Goal: Transaction & Acquisition: Purchase product/service

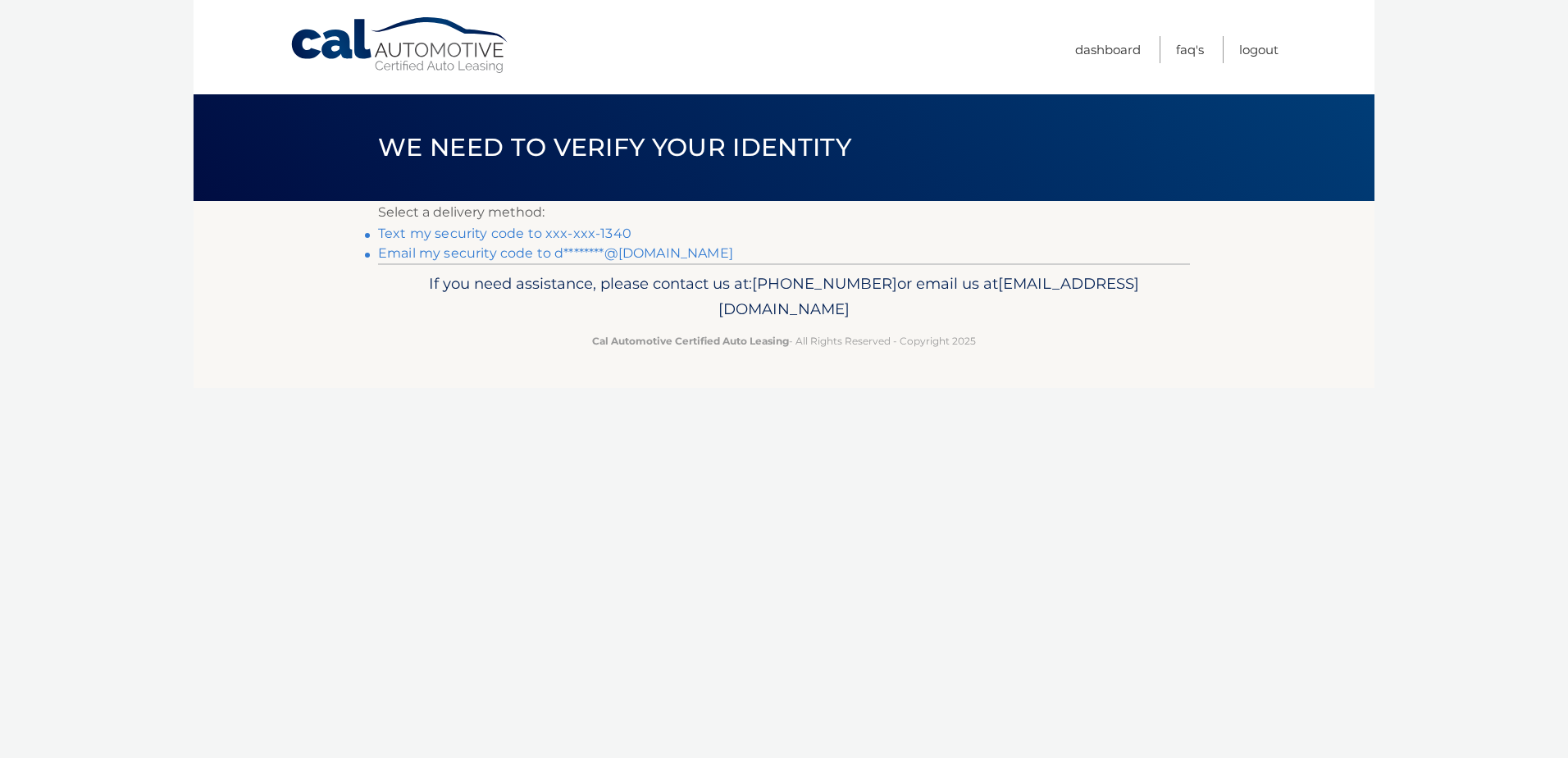
click at [458, 235] on link "Text my security code to xxx-xxx-1340" at bounding box center [505, 233] width 253 height 15
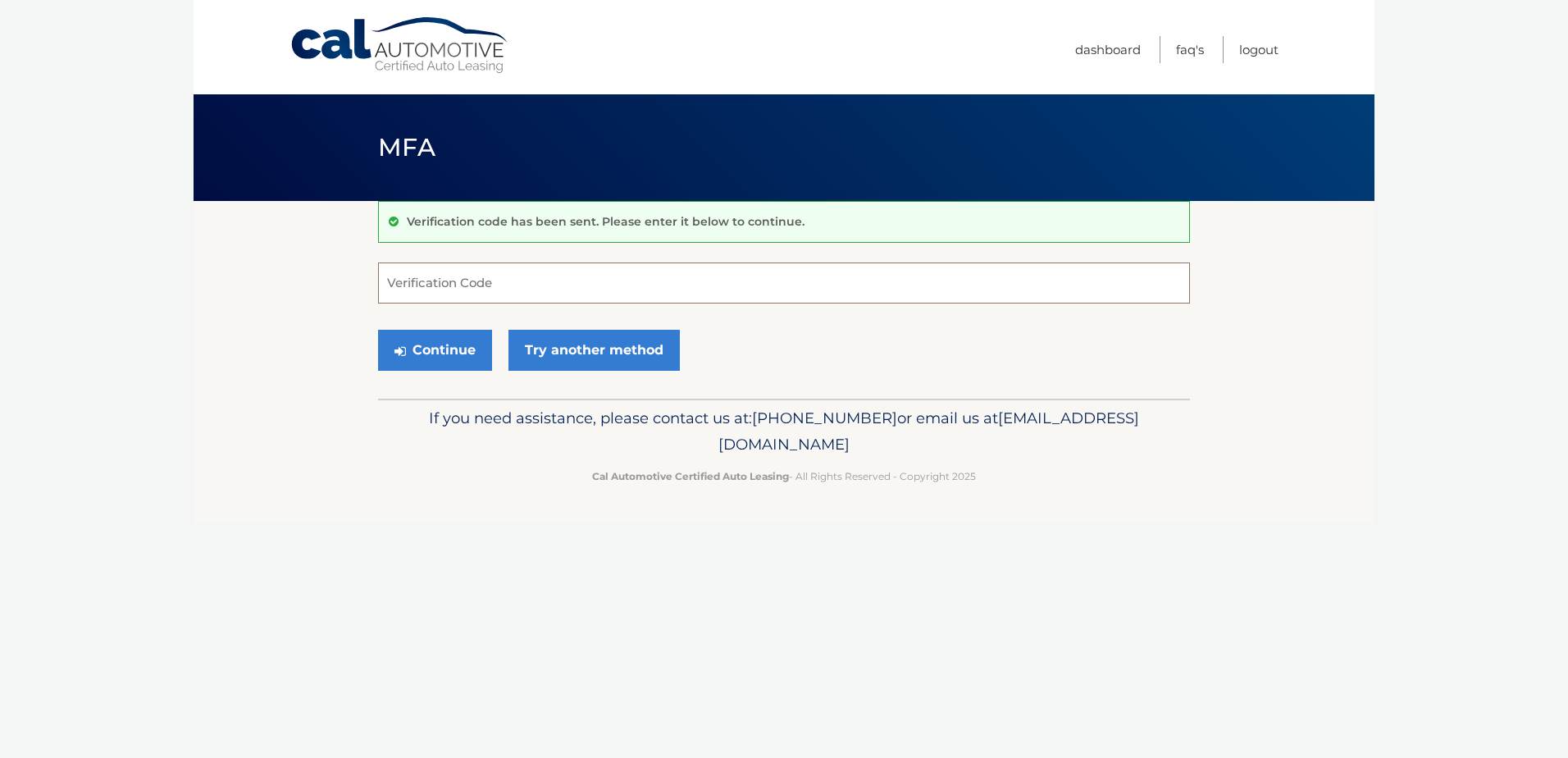
click at [422, 283] on input "Verification Code" at bounding box center [784, 282] width 812 height 41
type input "669168"
click at [456, 346] on button "Continue" at bounding box center [435, 350] width 114 height 41
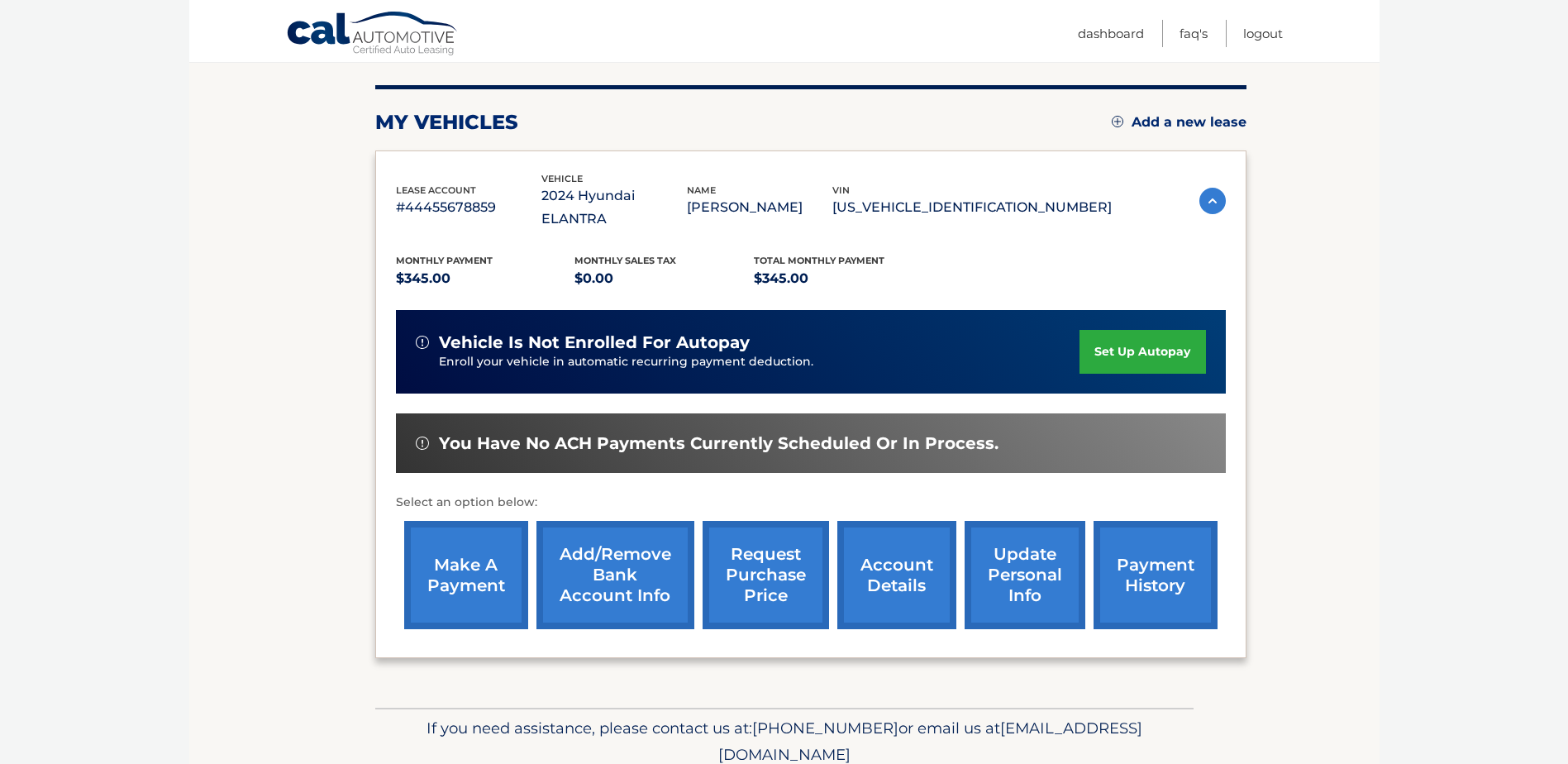
scroll to position [156, 0]
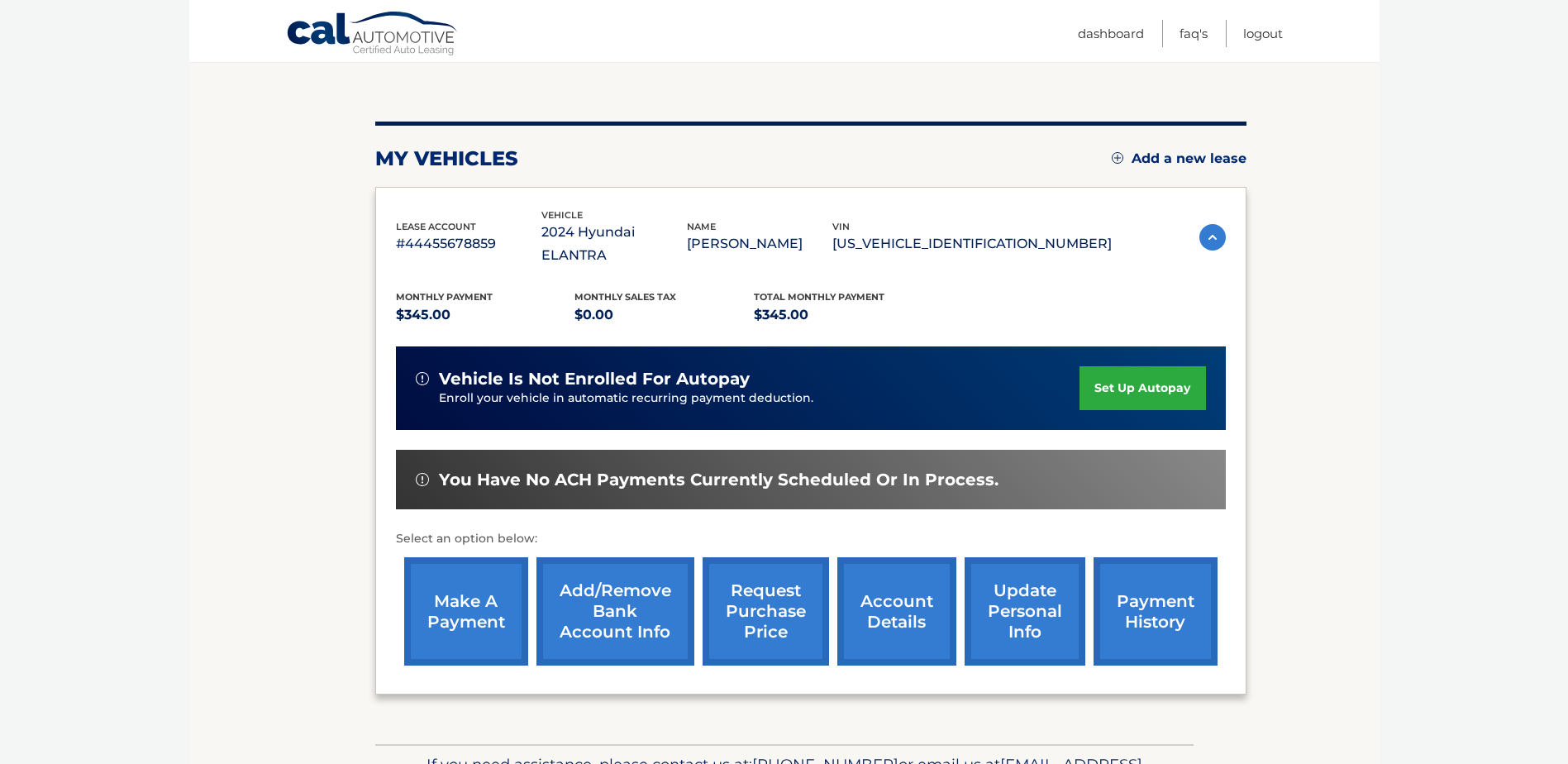
click at [473, 593] on link "make a payment" at bounding box center [467, 612] width 124 height 108
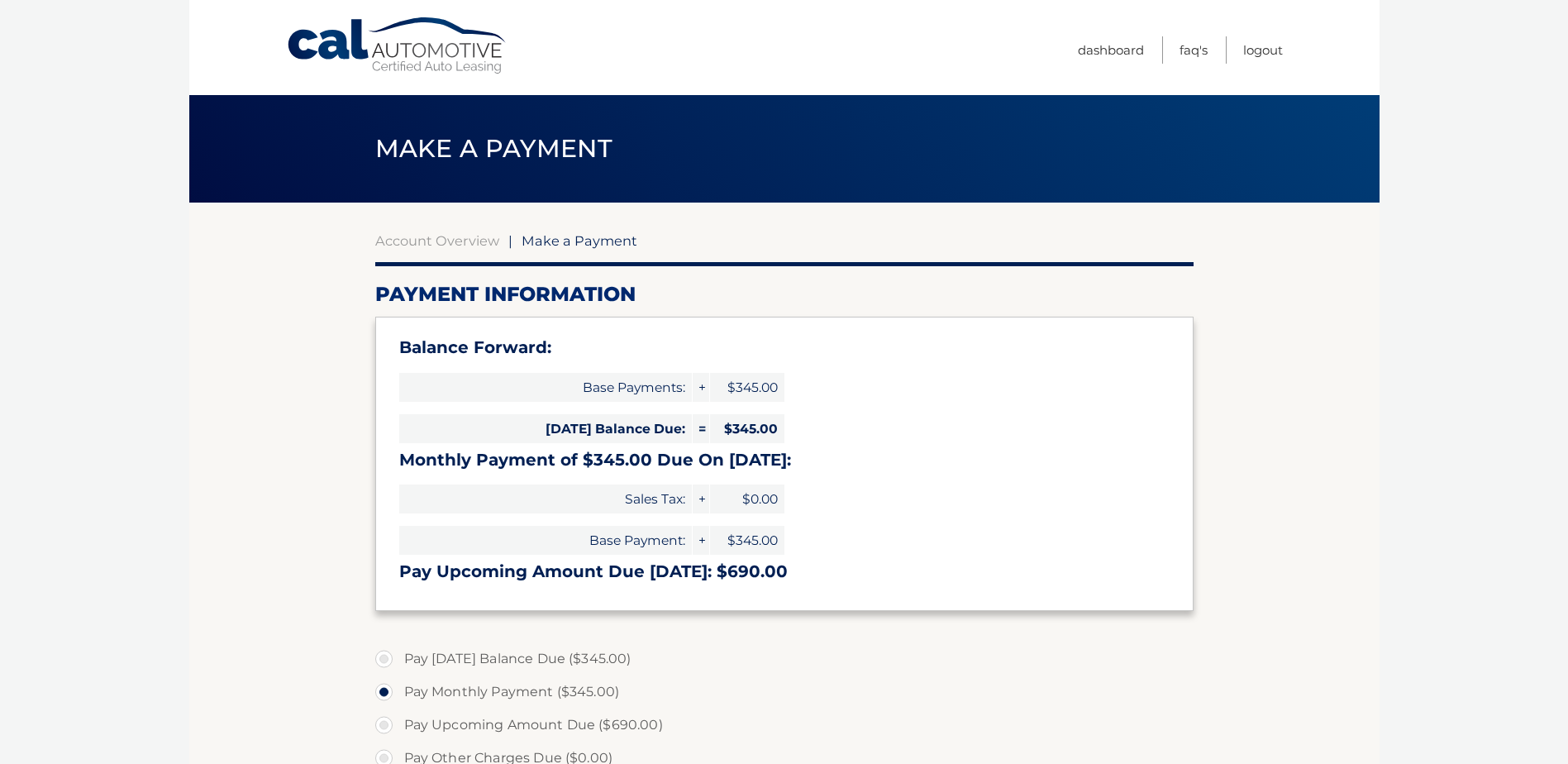
select select "YTAwMTI1NjUtOTI1NC00NzRlLTljNTMtZmU5NGY3YmFkMGI1"
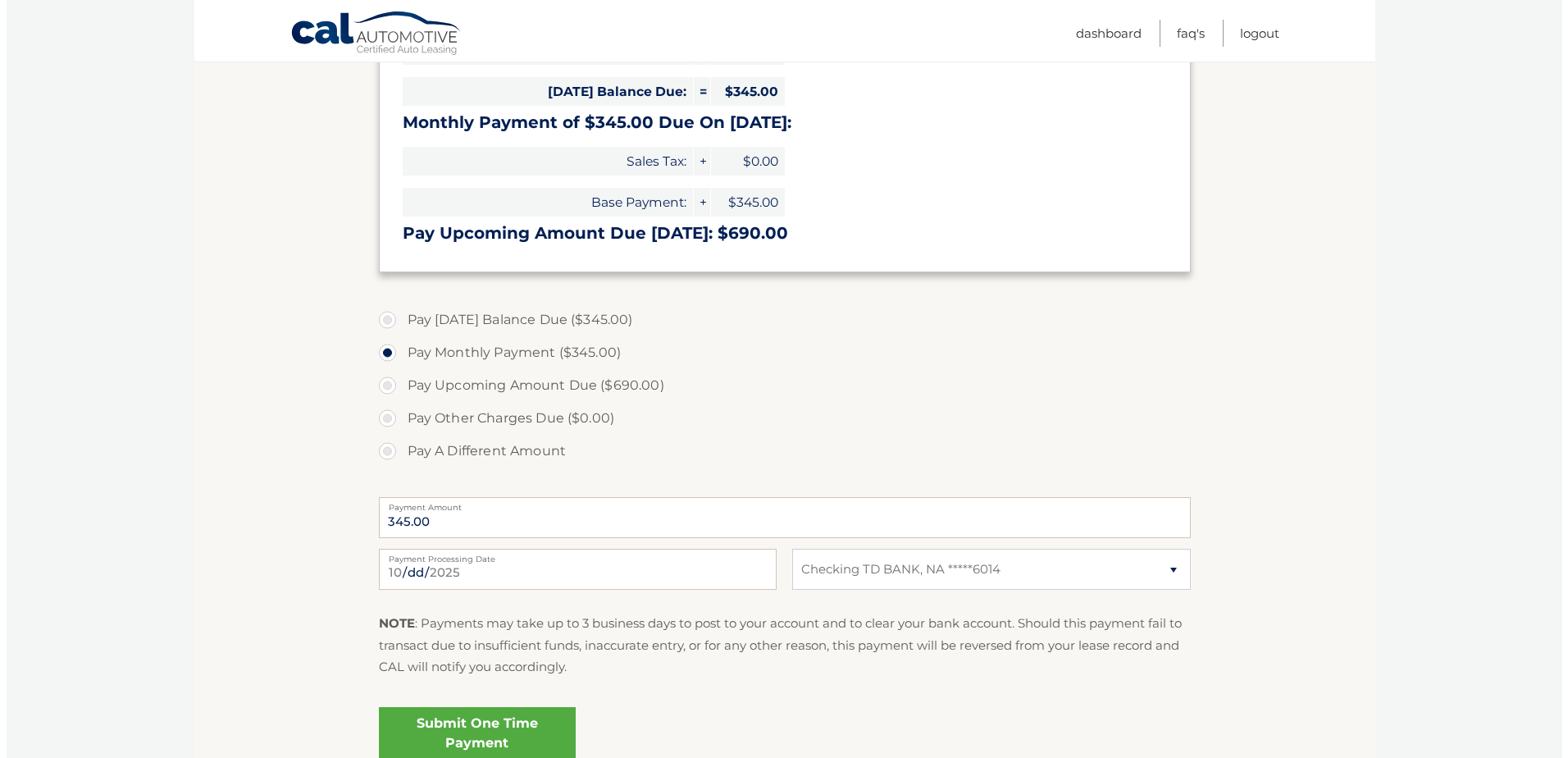
scroll to position [410, 0]
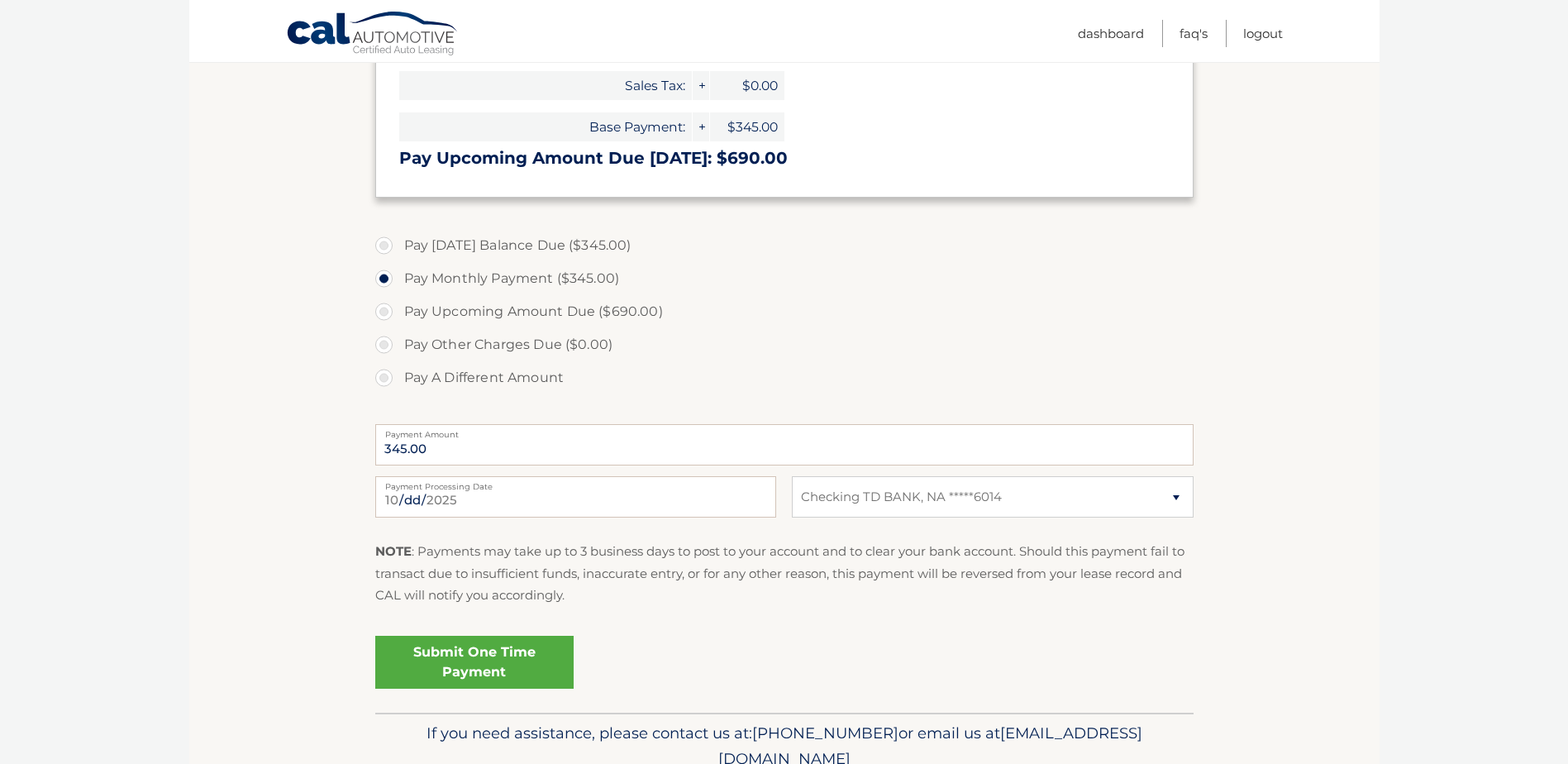
click at [486, 663] on link "Submit One Time Payment" at bounding box center [474, 662] width 198 height 53
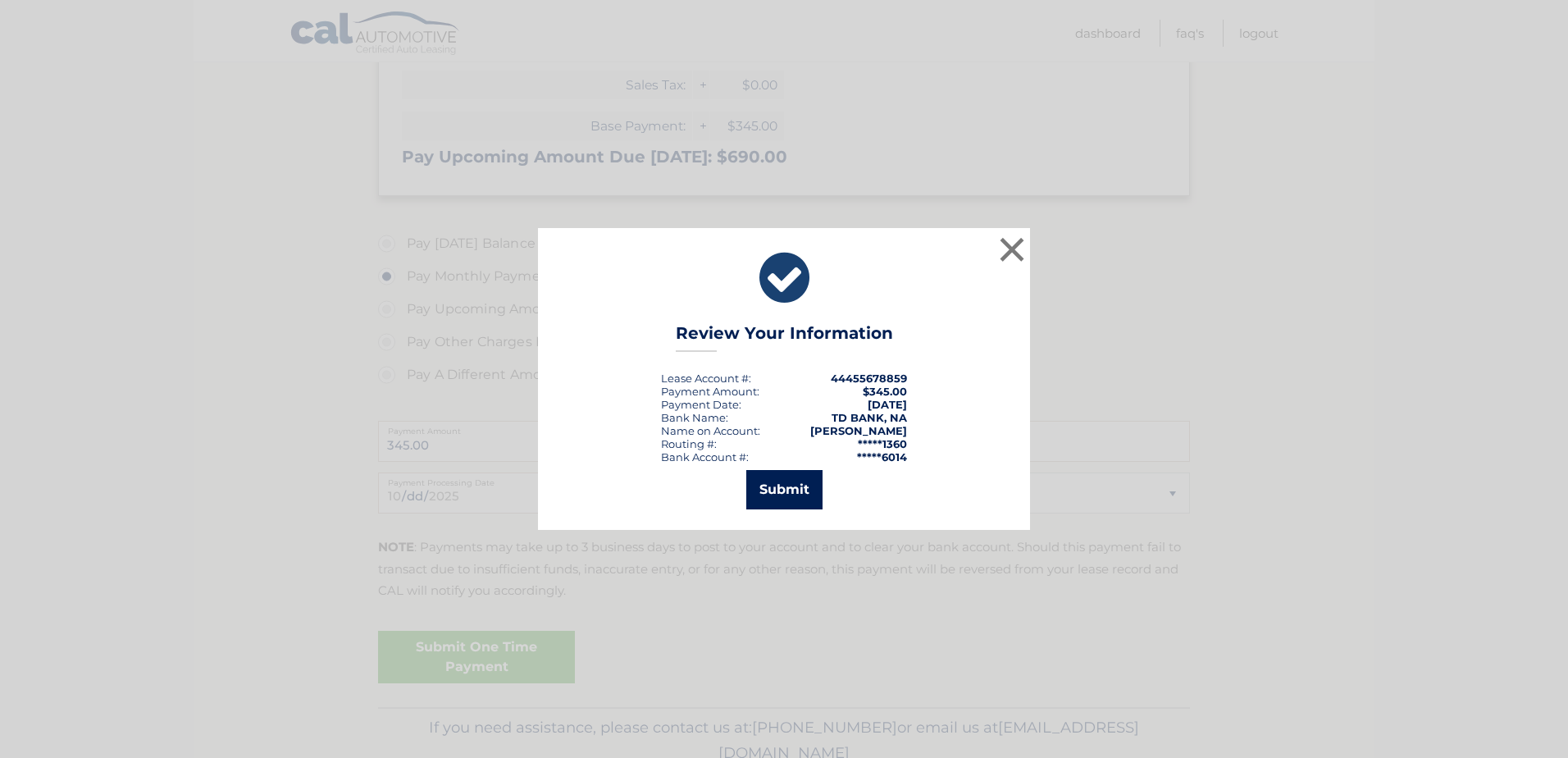
click at [798, 481] on button "Submit" at bounding box center [784, 489] width 76 height 39
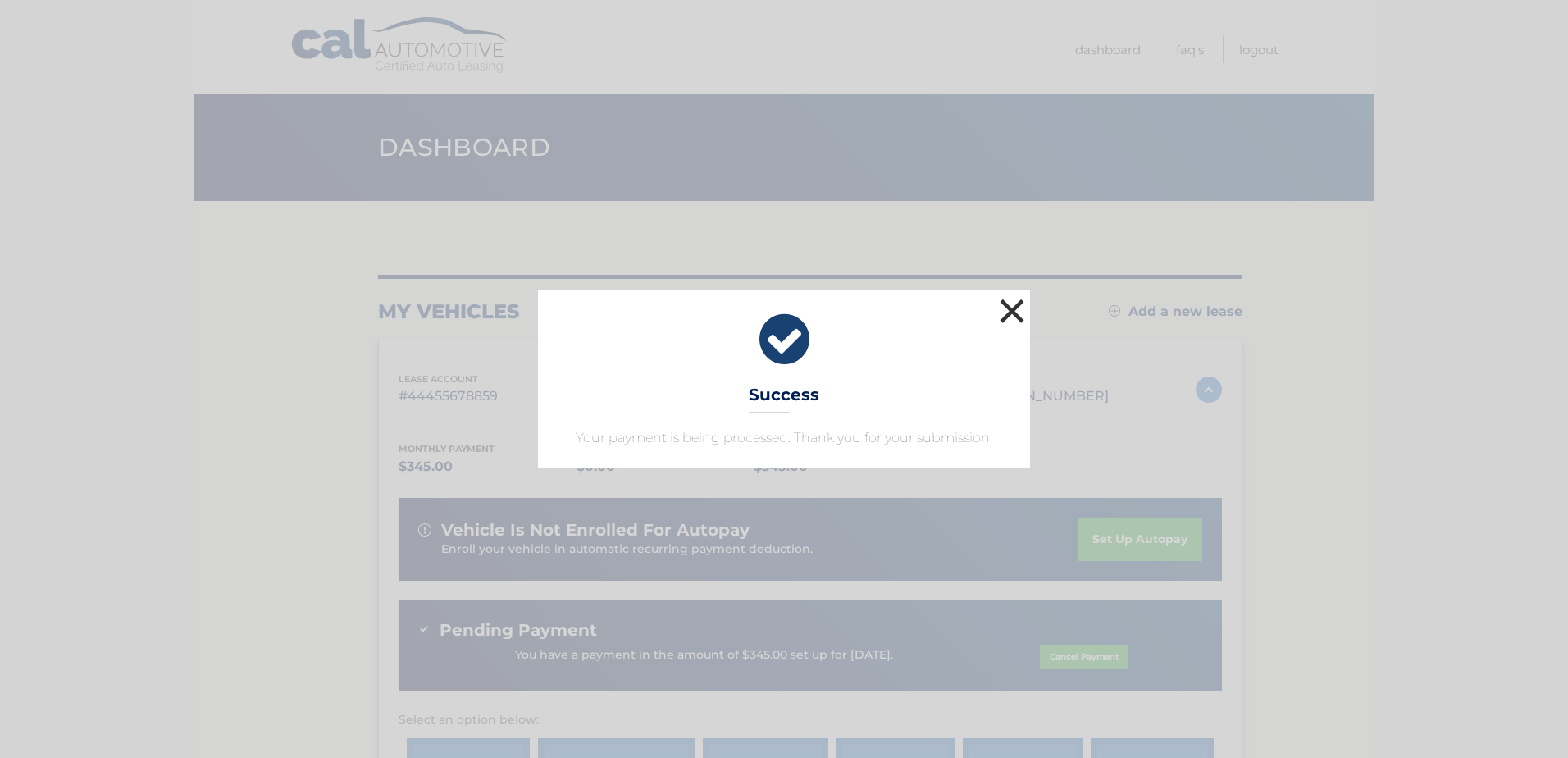
click at [1011, 306] on button "×" at bounding box center [1012, 311] width 33 height 33
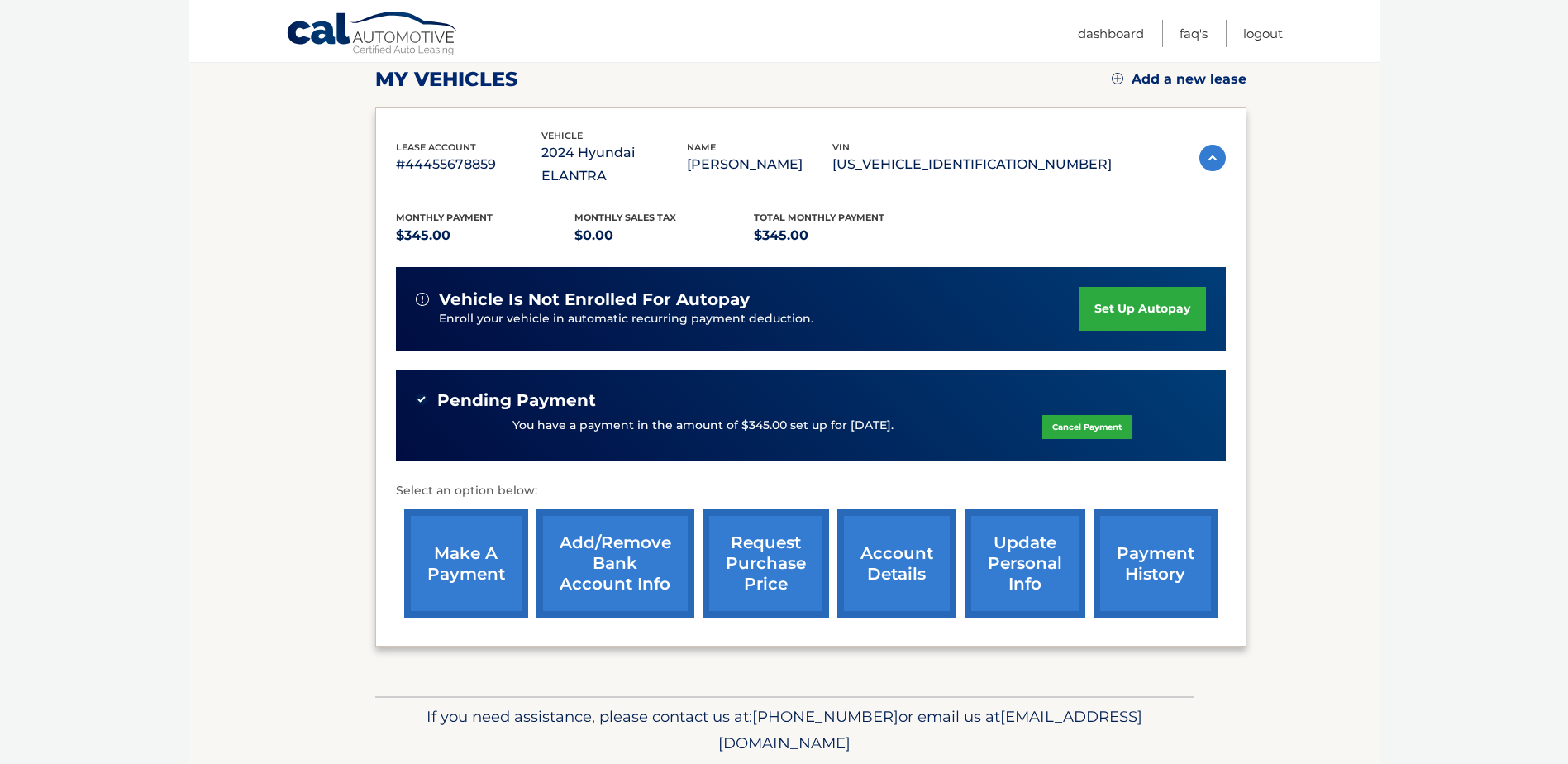
scroll to position [269, 0]
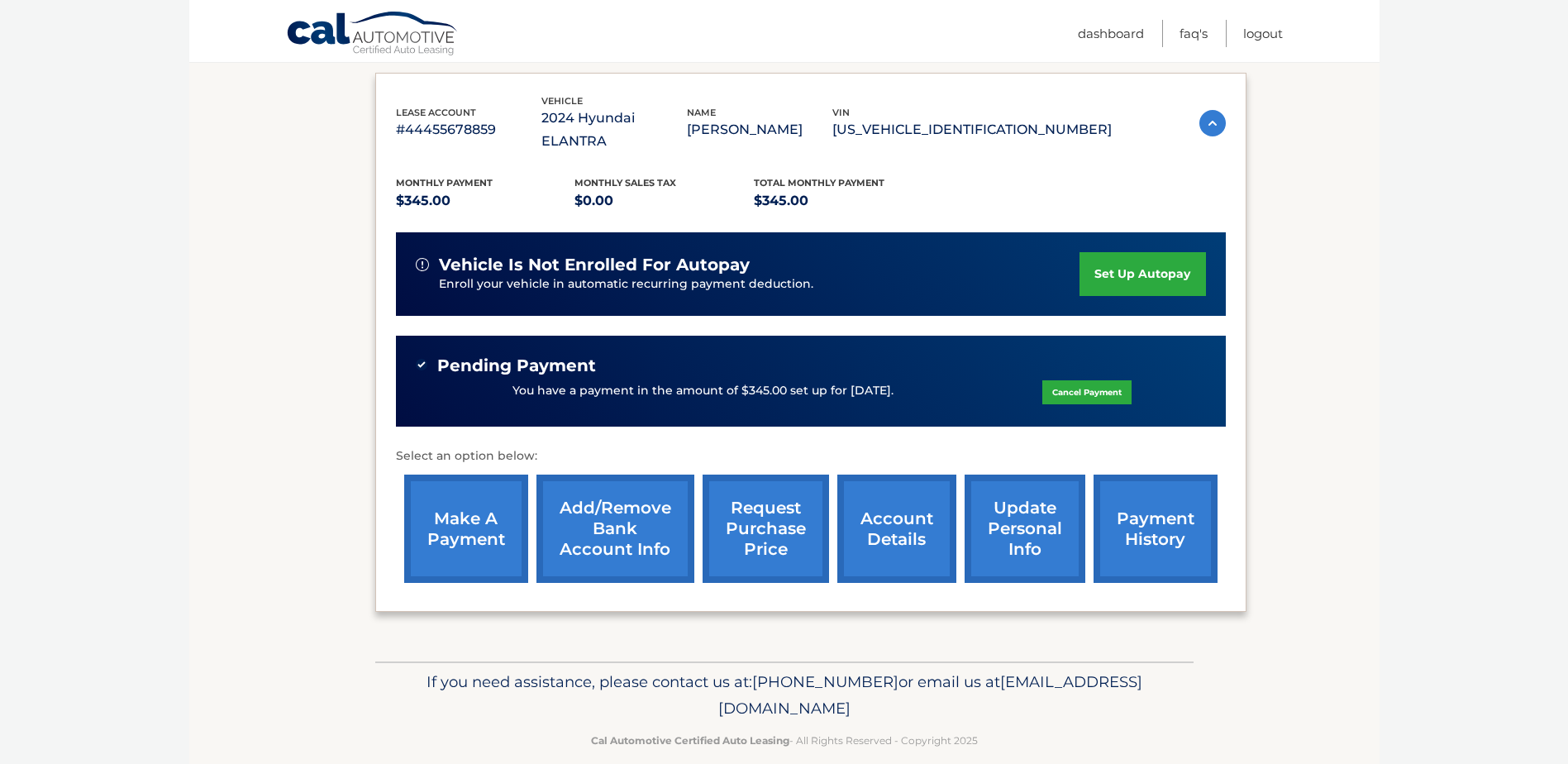
click at [1160, 498] on link "payment history" at bounding box center [1156, 529] width 124 height 108
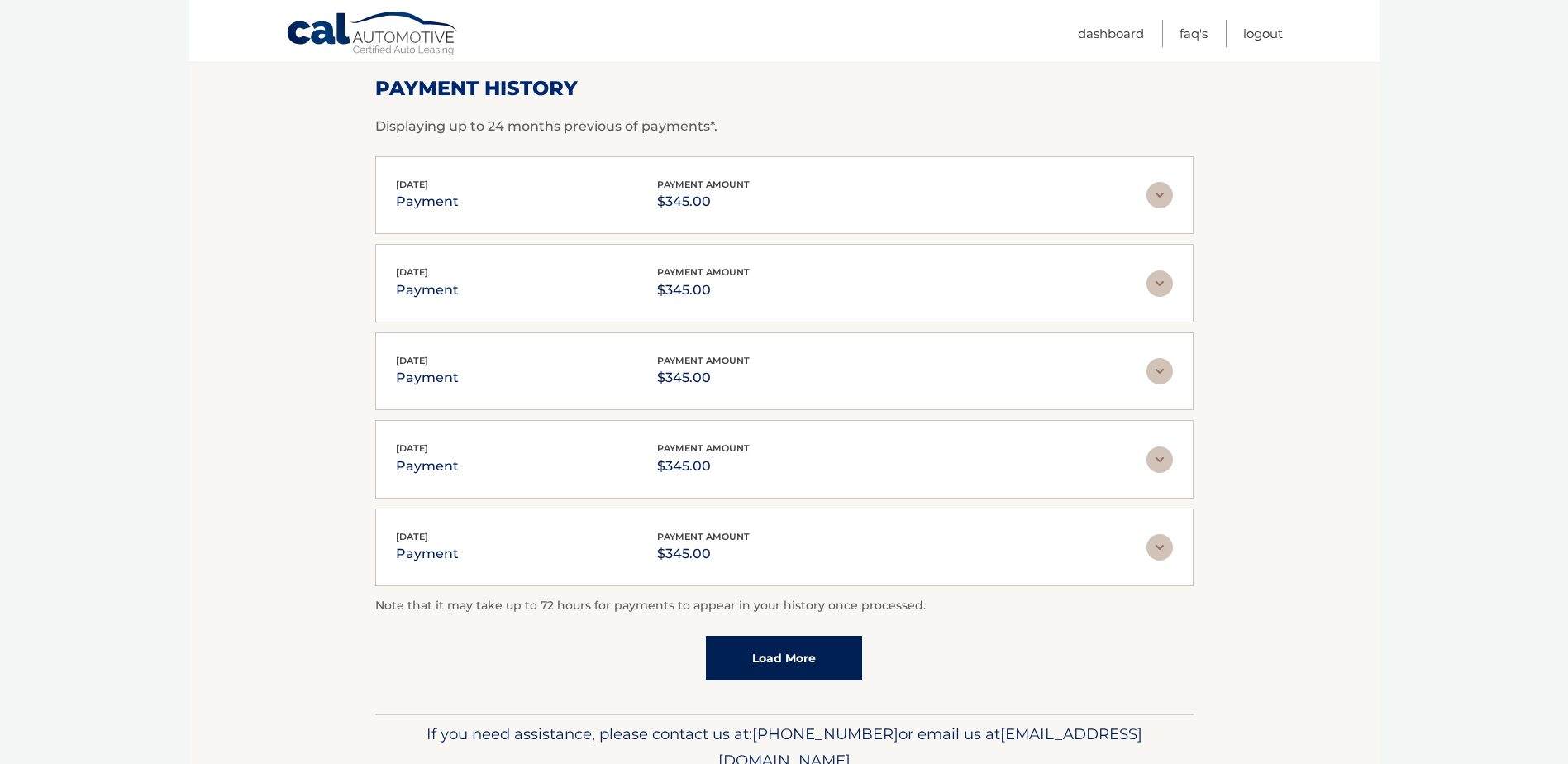
scroll to position [322, 0]
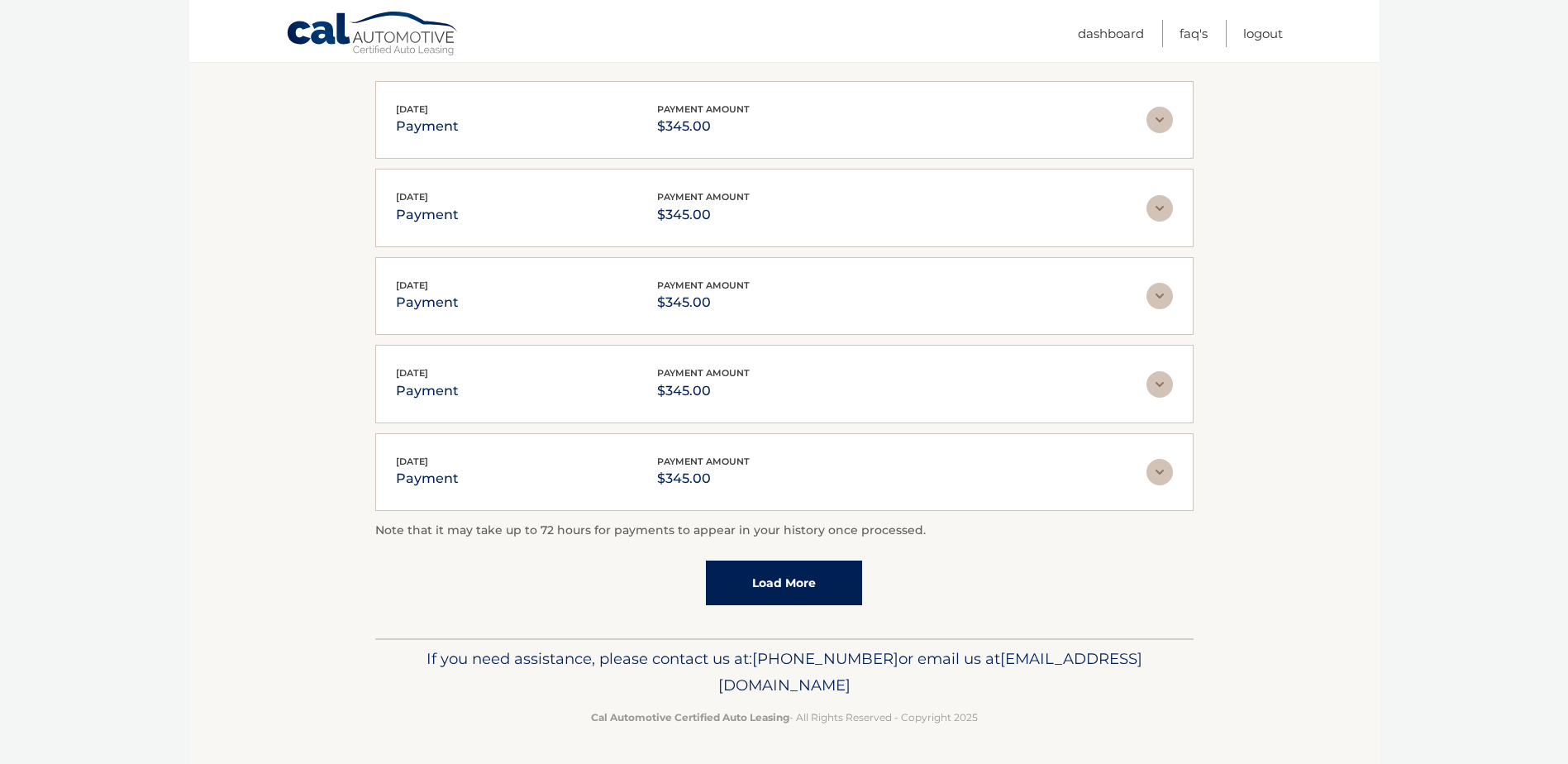
click at [813, 584] on link "Load More" at bounding box center [783, 583] width 156 height 45
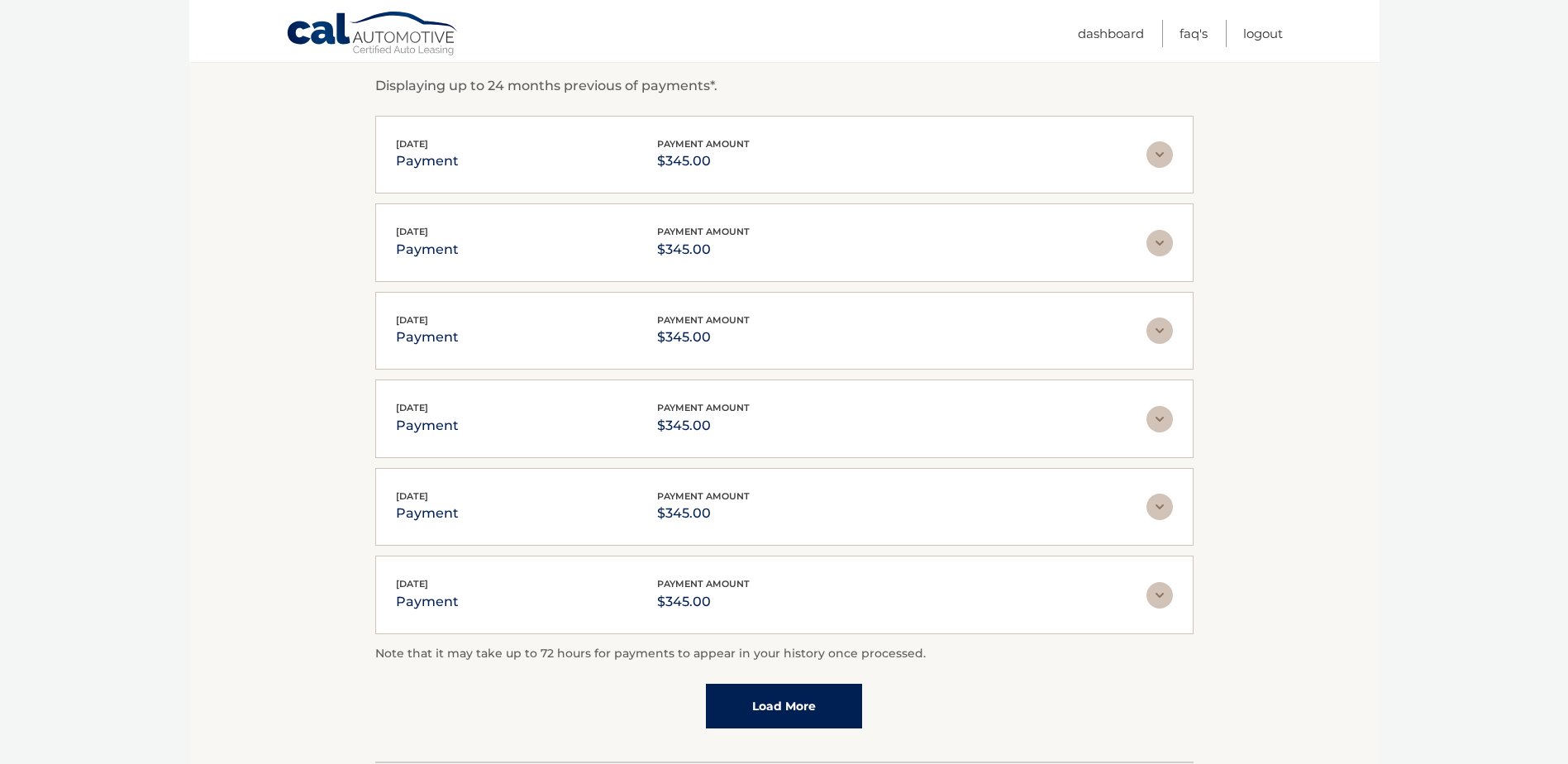
scroll to position [328, 0]
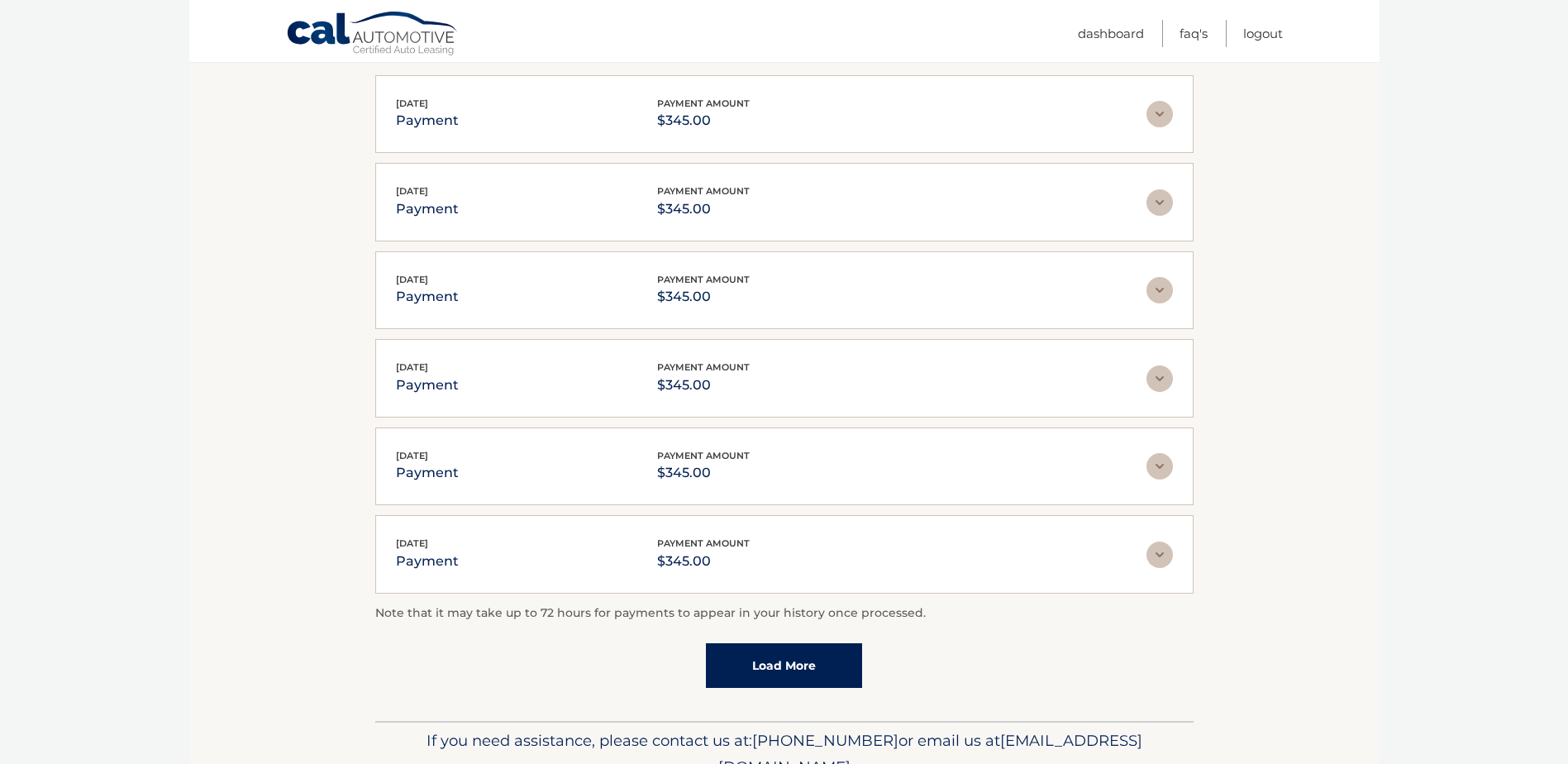
click at [804, 672] on link "Load More" at bounding box center [783, 665] width 156 height 45
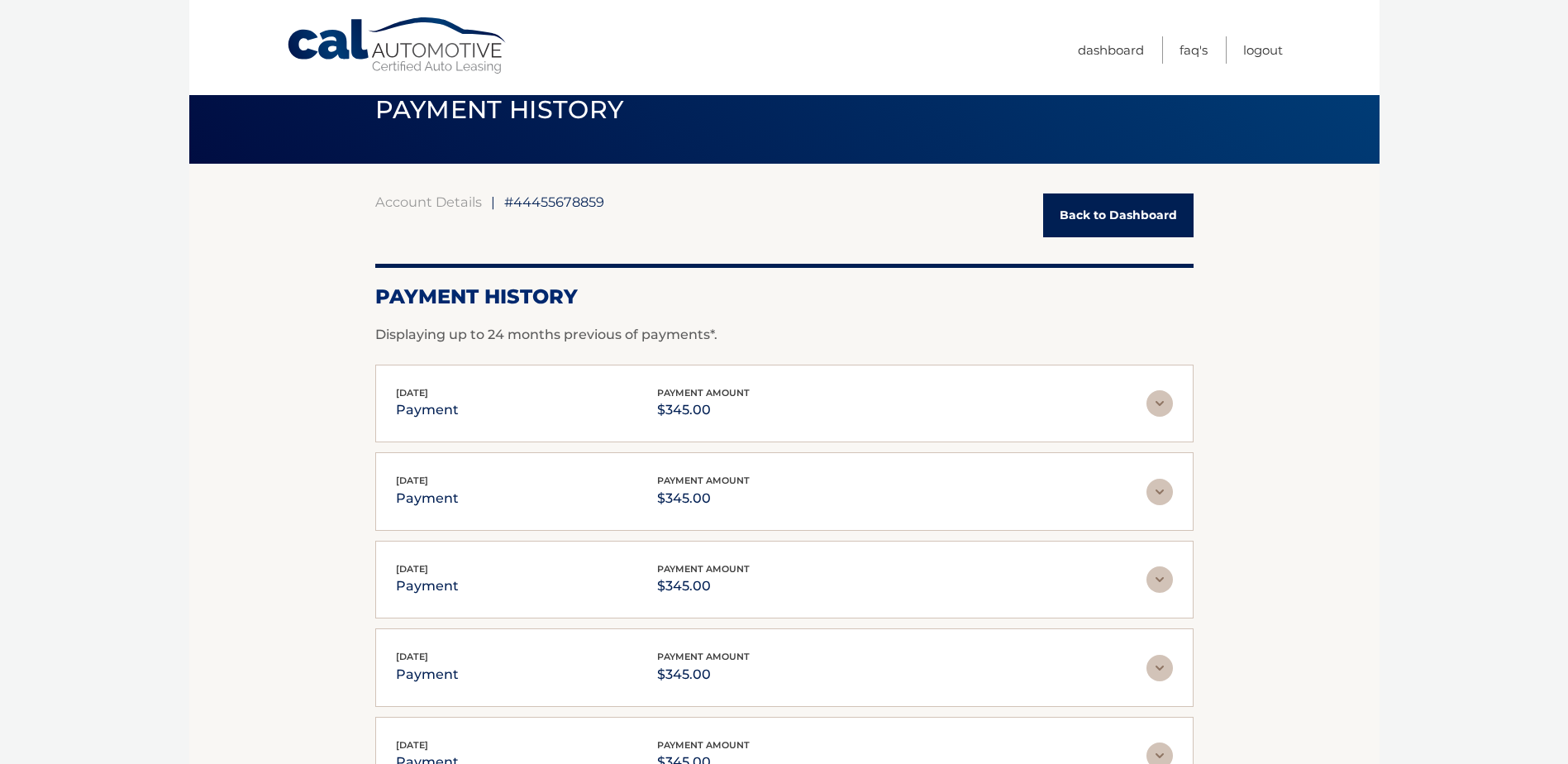
scroll to position [0, 0]
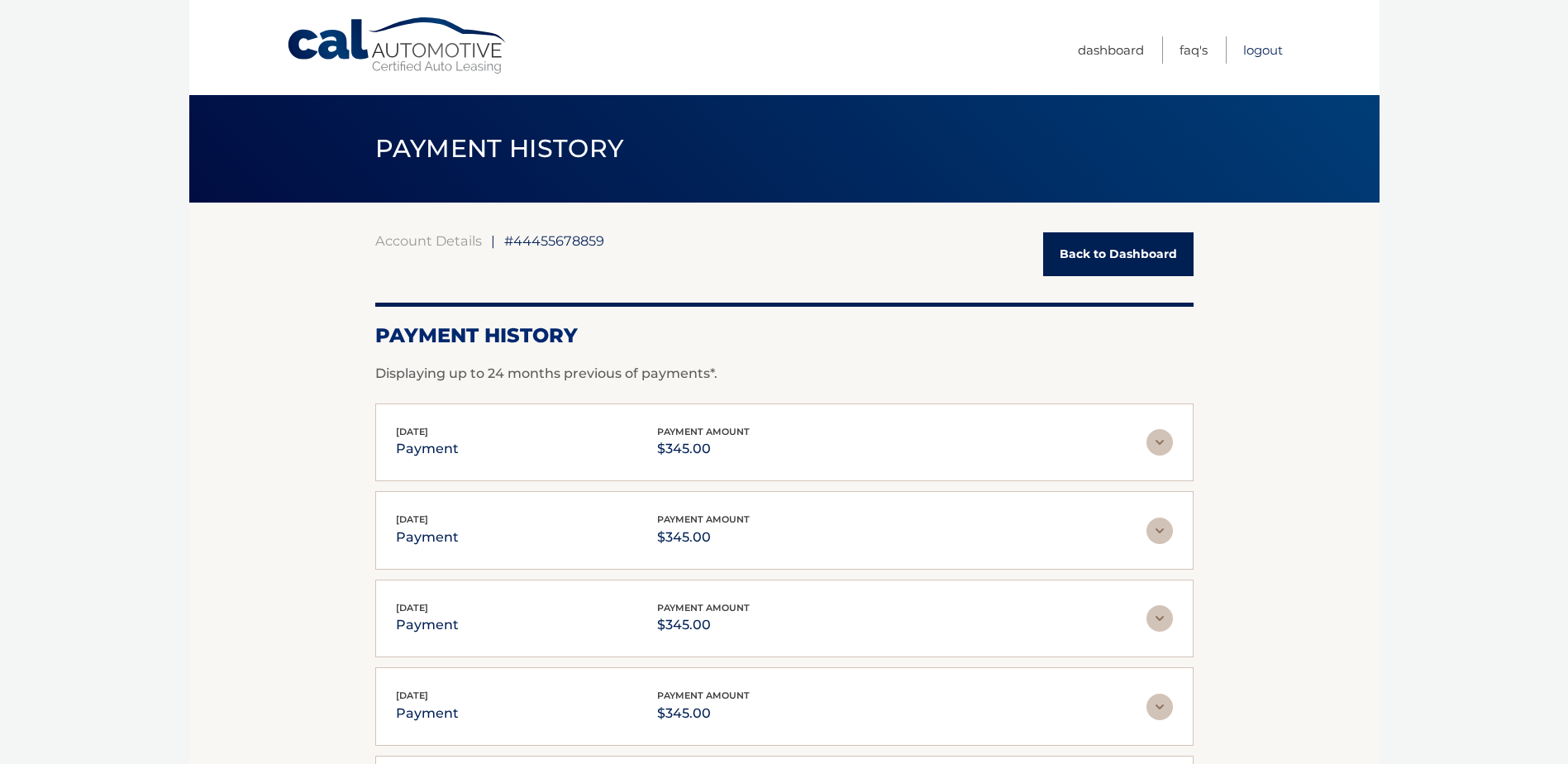
click at [1272, 51] on link "Logout" at bounding box center [1263, 50] width 40 height 27
